Goal: Check status: Check status

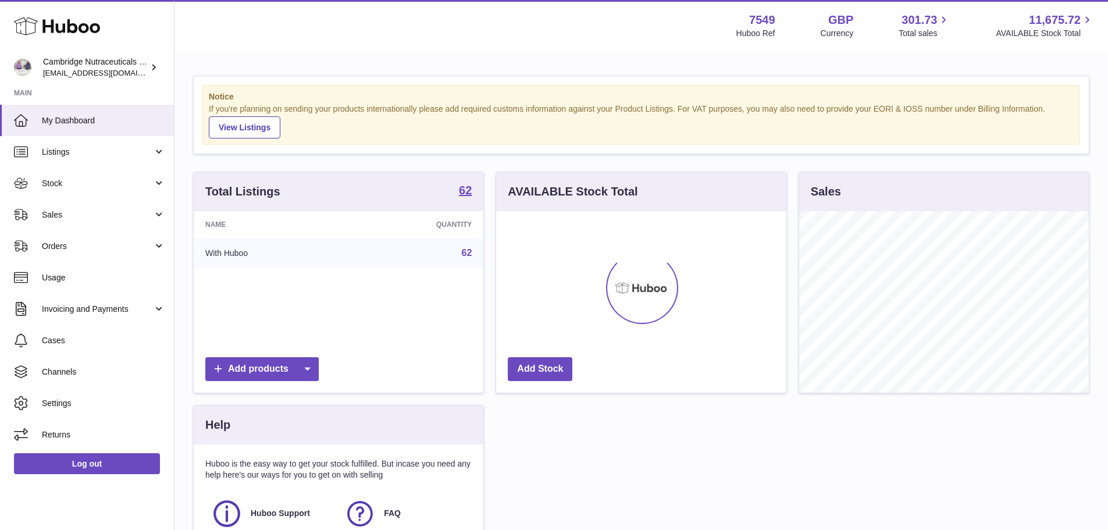
scroll to position [181, 290]
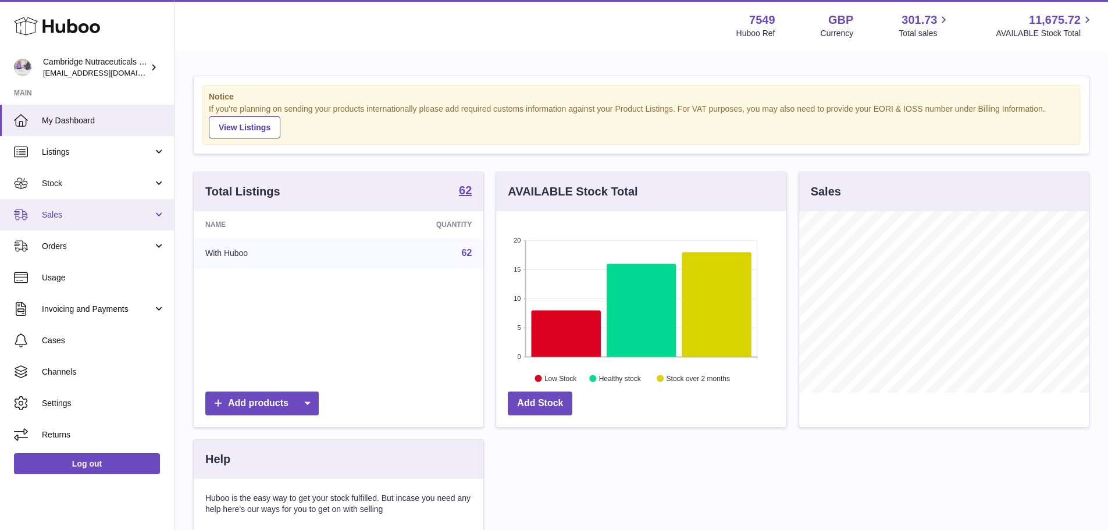
click at [52, 215] on span "Sales" at bounding box center [97, 214] width 111 height 11
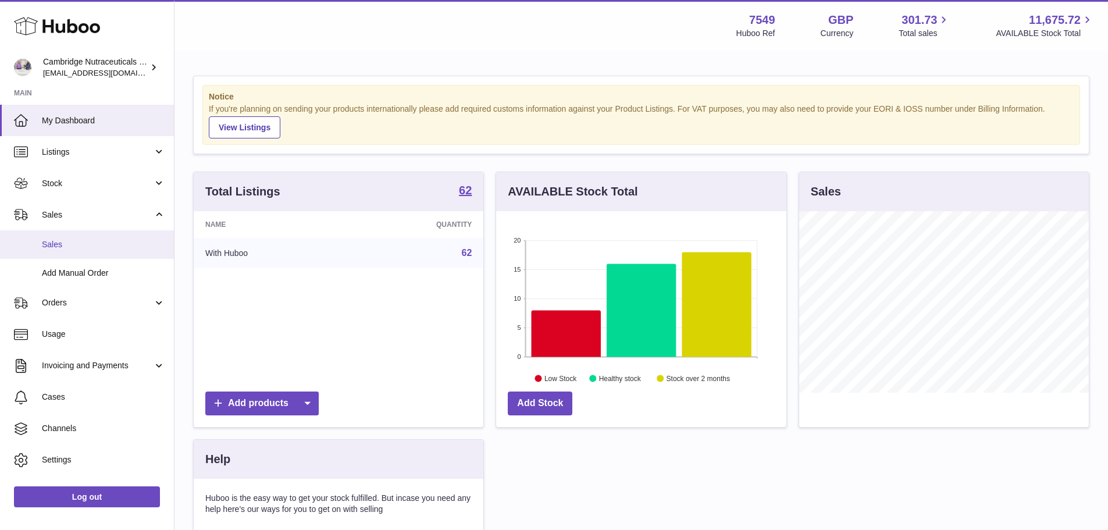
click at [63, 245] on span "Sales" at bounding box center [103, 244] width 123 height 11
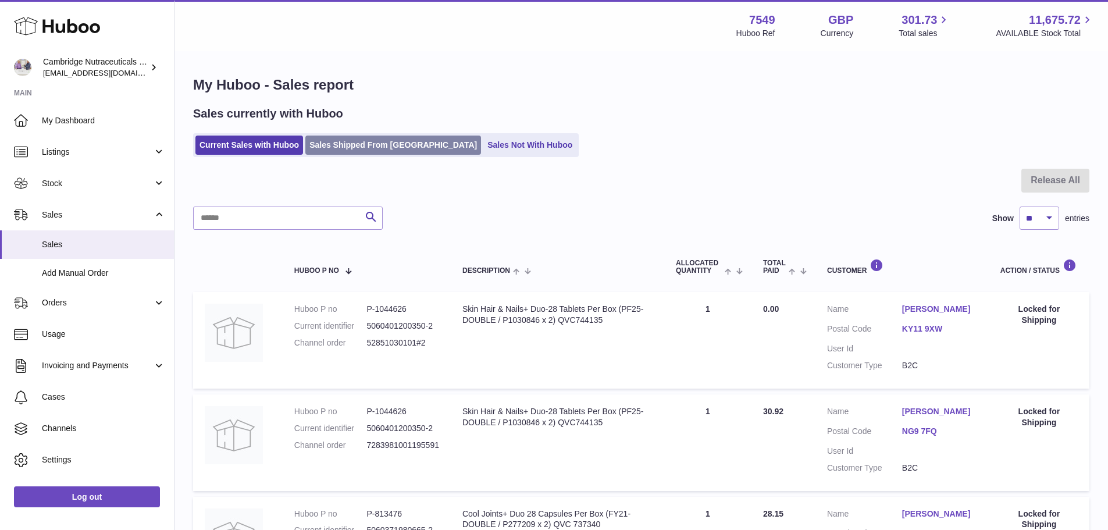
click at [381, 144] on link "Sales Shipped From [GEOGRAPHIC_DATA]" at bounding box center [393, 144] width 176 height 19
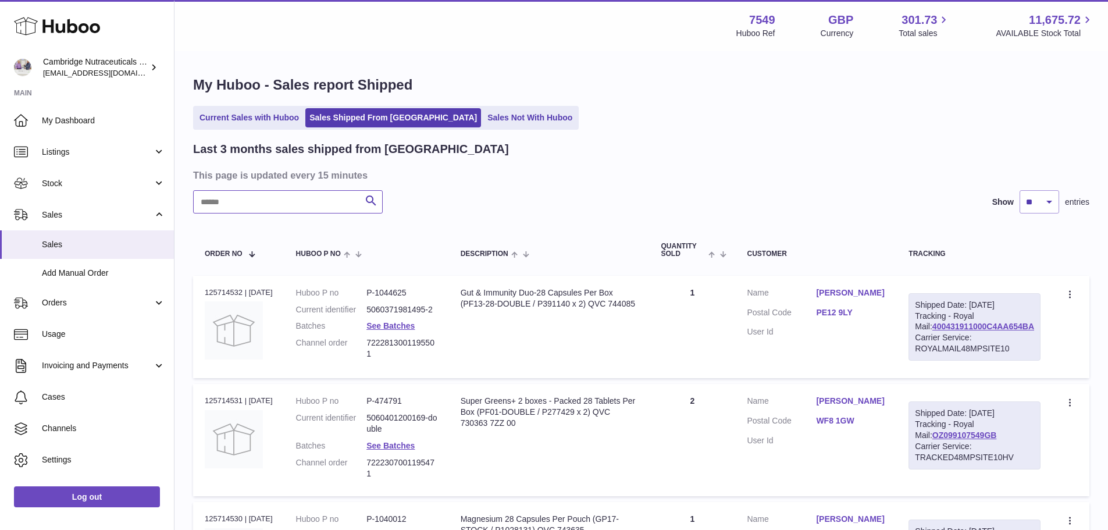
click at [235, 208] on input "text" at bounding box center [288, 201] width 190 height 23
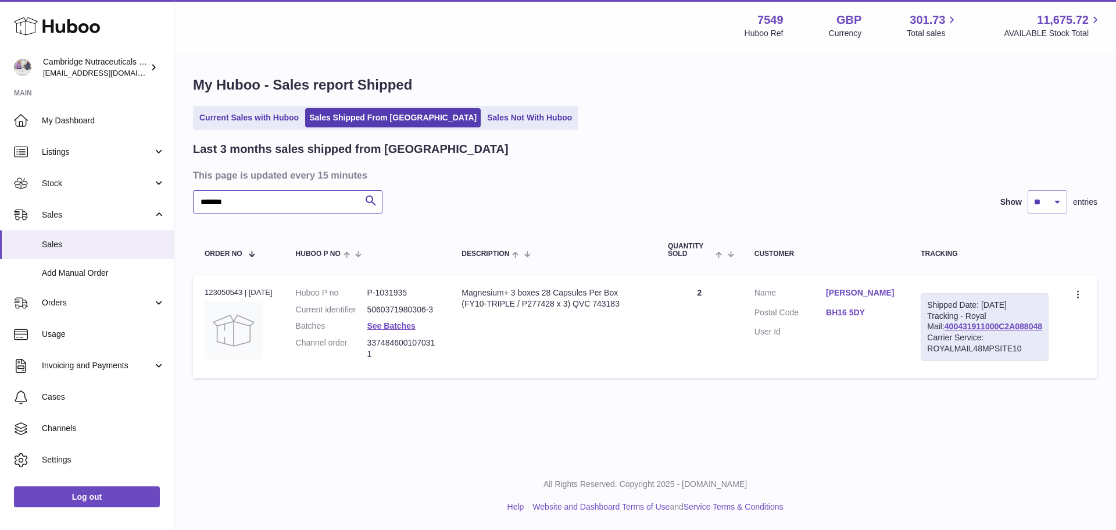
type input "*******"
click at [228, 294] on div "Order no 123050543 | 18th Aug" at bounding box center [239, 292] width 68 height 10
copy div "123050543"
click at [365, 120] on link "Sales Shipped From [GEOGRAPHIC_DATA]" at bounding box center [393, 117] width 176 height 19
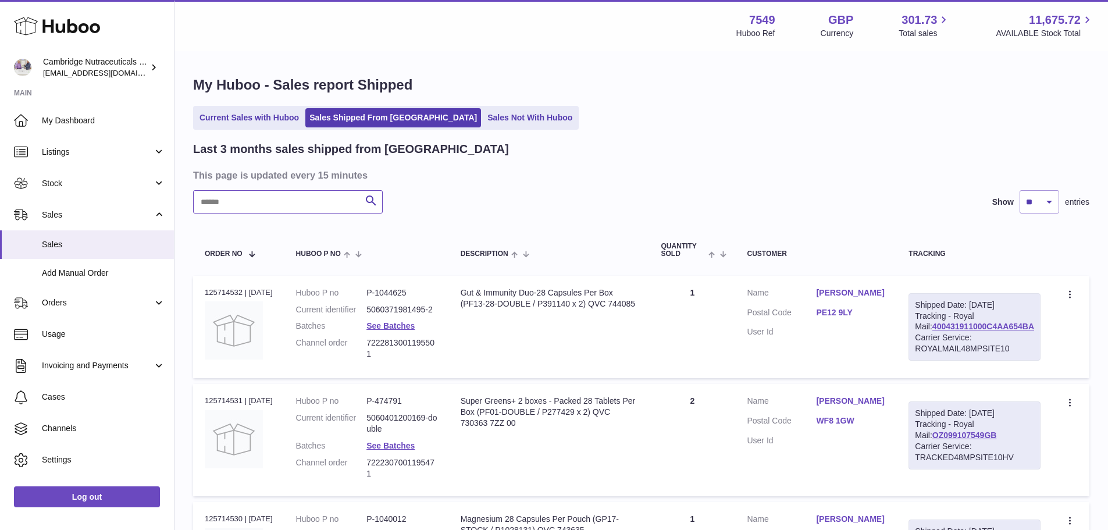
click at [241, 201] on input "text" at bounding box center [288, 201] width 190 height 23
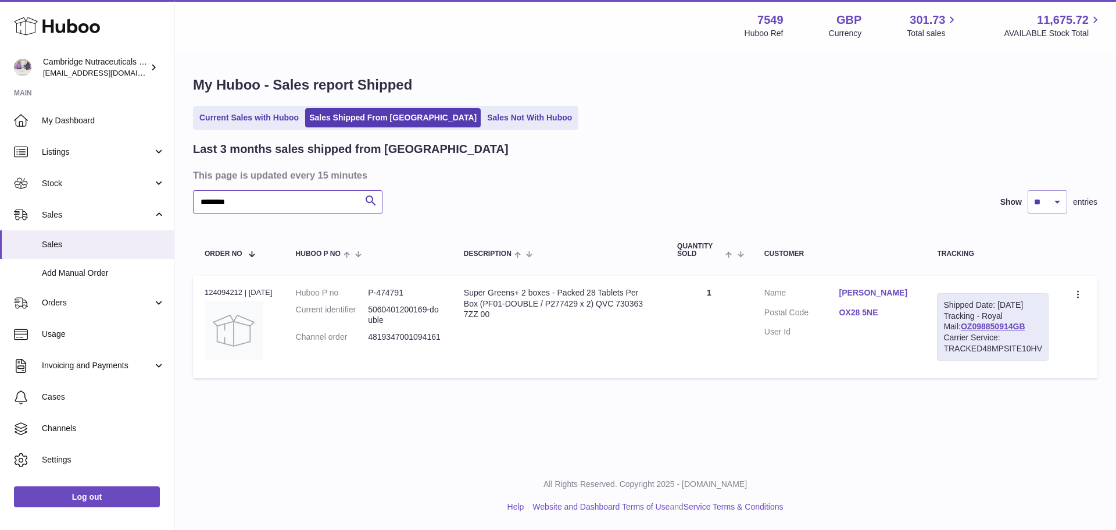
type input "********"
click at [231, 293] on div "Order no 124094212 | [DATE]" at bounding box center [239, 292] width 68 height 10
copy div "124094212"
